Goal: Task Accomplishment & Management: Manage account settings

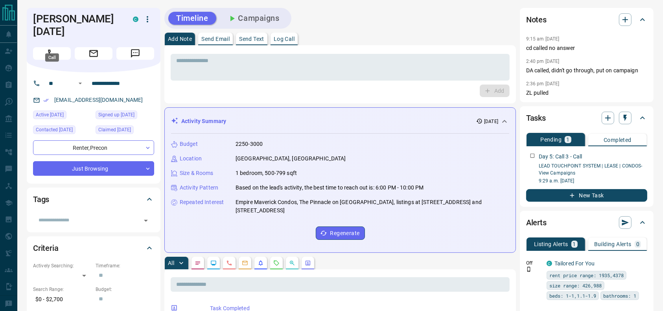
click at [54, 48] on icon "Call" at bounding box center [52, 53] width 10 height 10
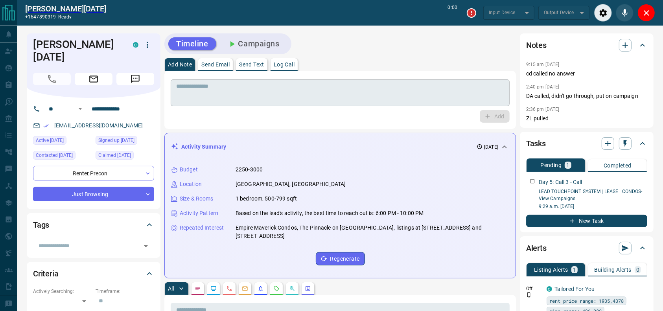
type input "*******"
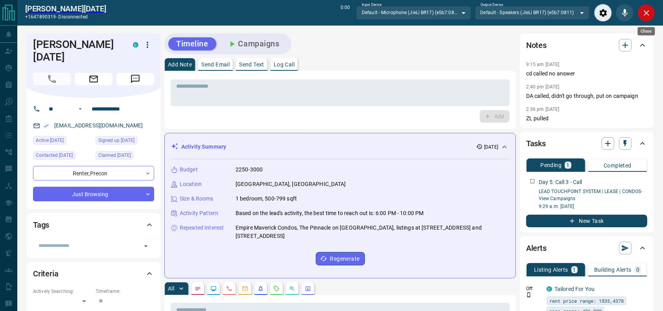
click at [638, 14] on button "Close" at bounding box center [647, 13] width 18 height 18
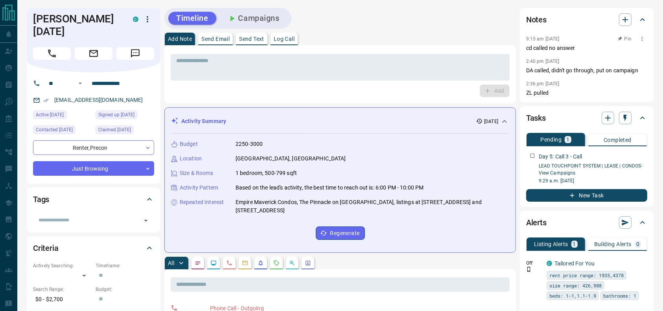
drag, startPoint x: 529, startPoint y: 48, endPoint x: 492, endPoint y: 32, distance: 40.0
click at [529, 48] on p "cd called no answer" at bounding box center [586, 48] width 121 height 8
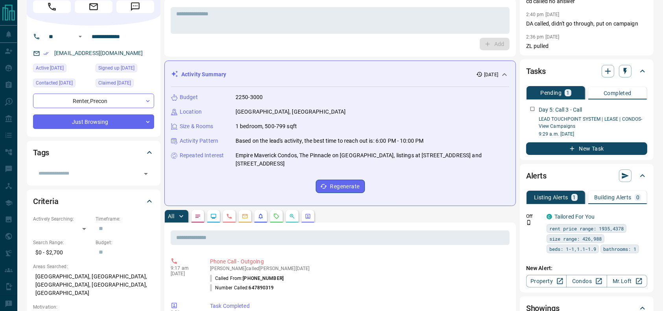
scroll to position [46, 0]
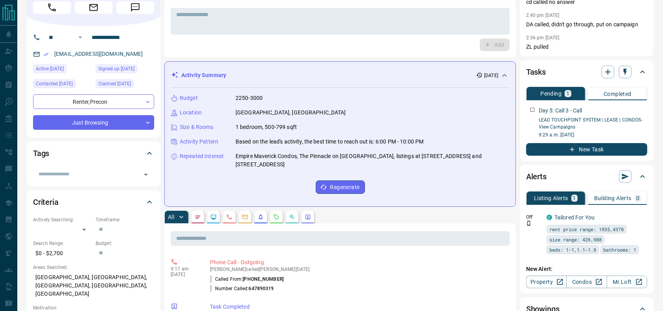
click at [400, 98] on div "Budget 2250-3000" at bounding box center [340, 98] width 338 height 8
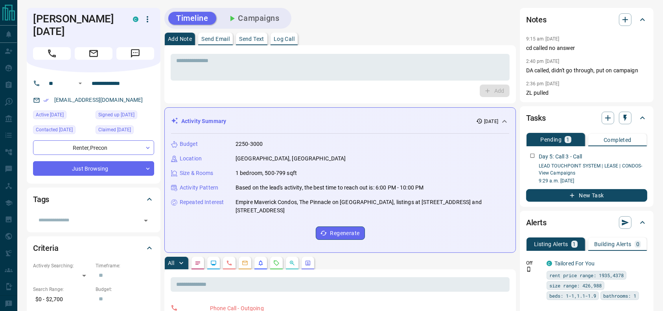
click at [364, 53] on div "* ​" at bounding box center [340, 66] width 339 height 29
click at [444, 96] on div "Add" at bounding box center [340, 91] width 339 height 13
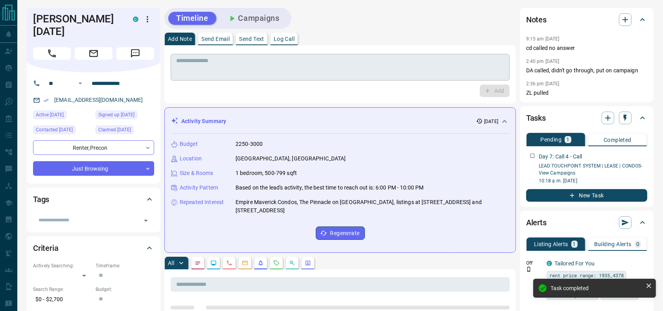
click at [296, 58] on textarea at bounding box center [340, 67] width 328 height 20
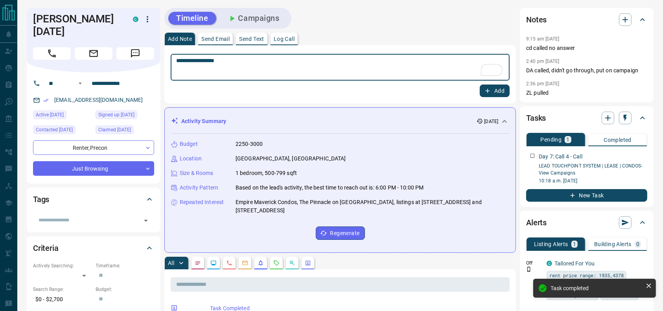
type textarea "**********"
click at [500, 94] on button "Add" at bounding box center [495, 91] width 30 height 13
